Goal: Task Accomplishment & Management: Manage account settings

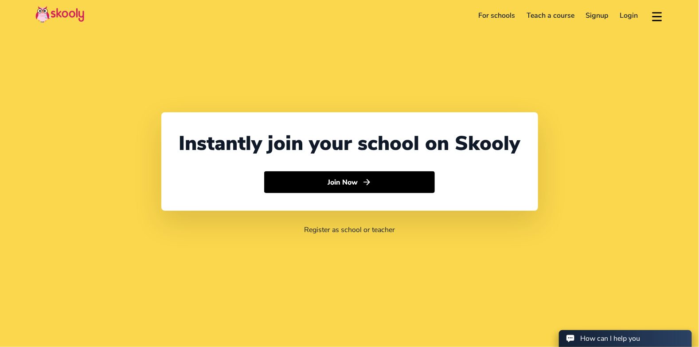
select select "61"
select select "[GEOGRAPHIC_DATA]"
select select "[GEOGRAPHIC_DATA]/[GEOGRAPHIC_DATA]"
click at [633, 15] on link "Login" at bounding box center [629, 15] width 30 height 14
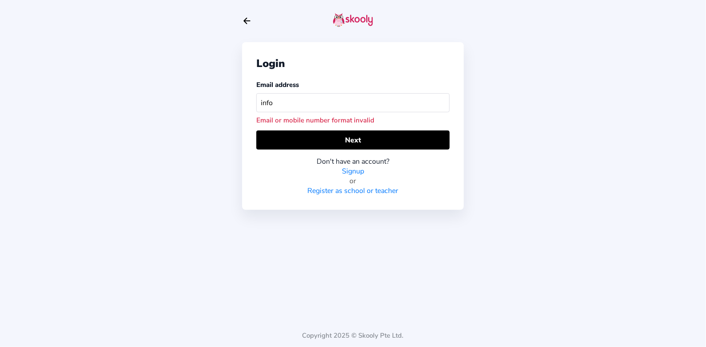
click at [305, 105] on input "info" at bounding box center [352, 102] width 193 height 19
click at [276, 102] on input "info" at bounding box center [352, 102] width 193 height 19
type input "[EMAIL_ADDRESS][DOMAIN_NAME]"
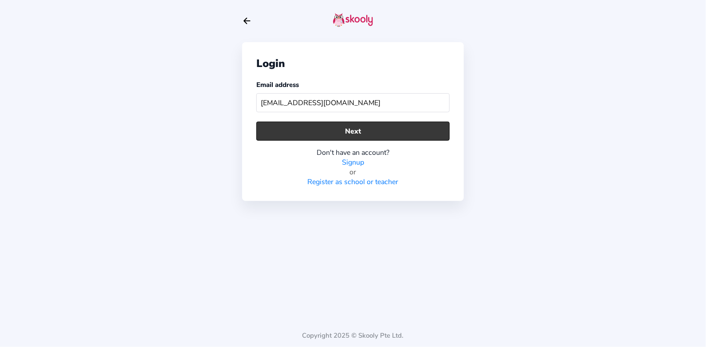
click at [351, 132] on button "Next" at bounding box center [352, 130] width 193 height 19
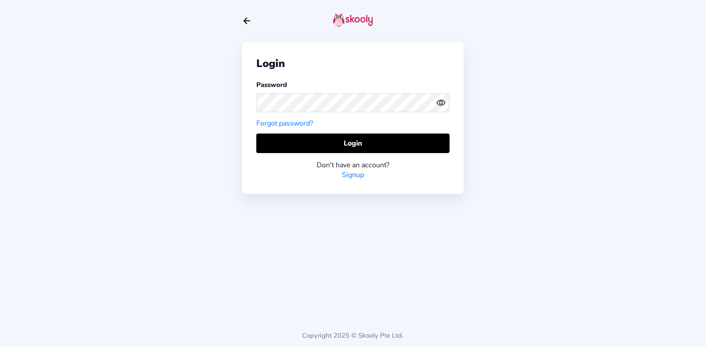
click at [441, 101] on circle "eye outline" at bounding box center [440, 102] width 3 height 3
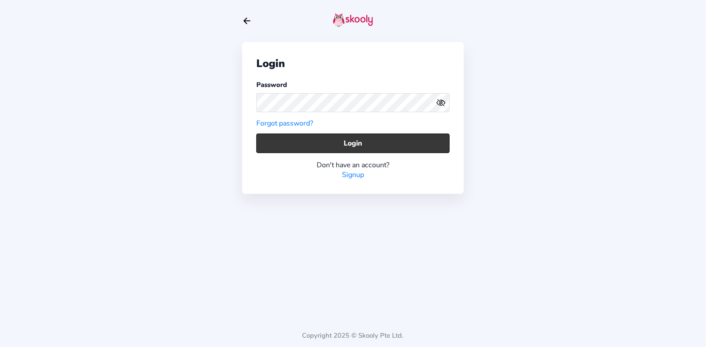
click at [351, 142] on button "Login" at bounding box center [352, 142] width 193 height 19
